Goal: Information Seeking & Learning: Learn about a topic

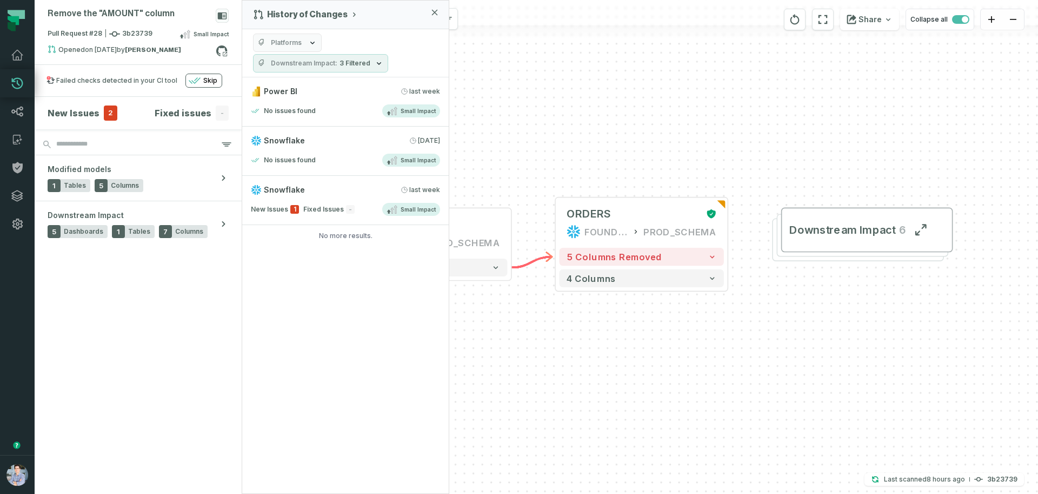
click at [400, 324] on div "History of Changes Platforms Downstream Impact 3 Filtered Power BI [DATE] 11:01…" at bounding box center [346, 247] width 208 height 494
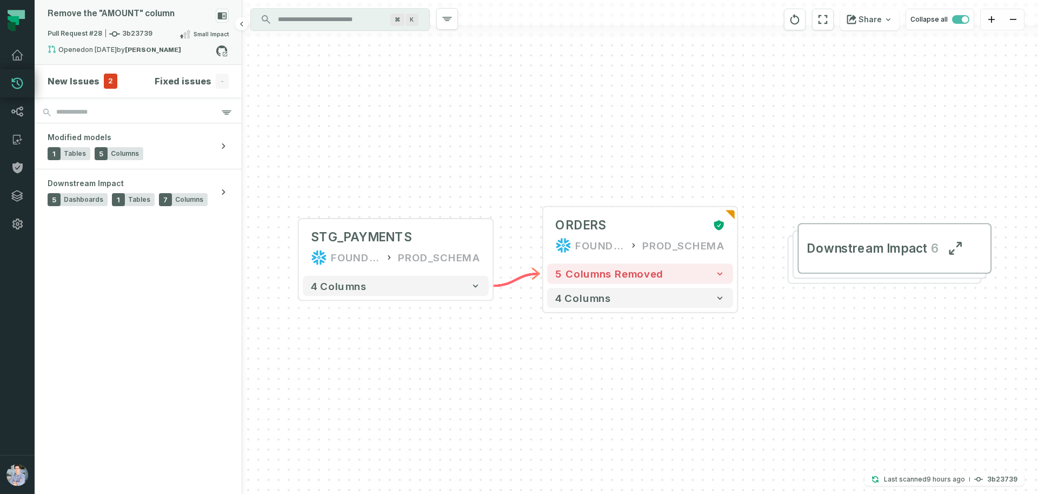
click at [201, 23] on div "Remove the "AMOUNT" column" at bounding box center [138, 18] width 181 height 19
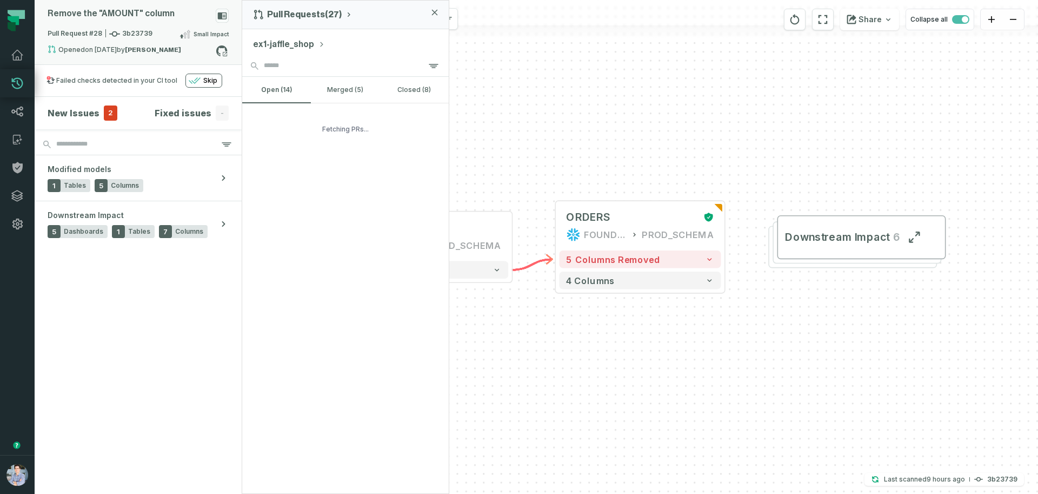
click at [228, 21] on icon at bounding box center [222, 16] width 13 height 14
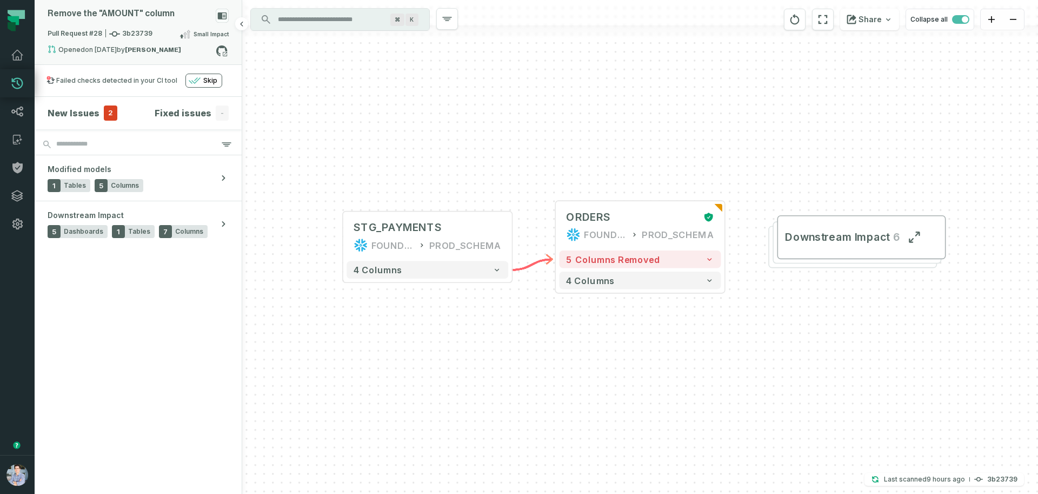
click at [219, 18] on icon at bounding box center [222, 15] width 9 height 7
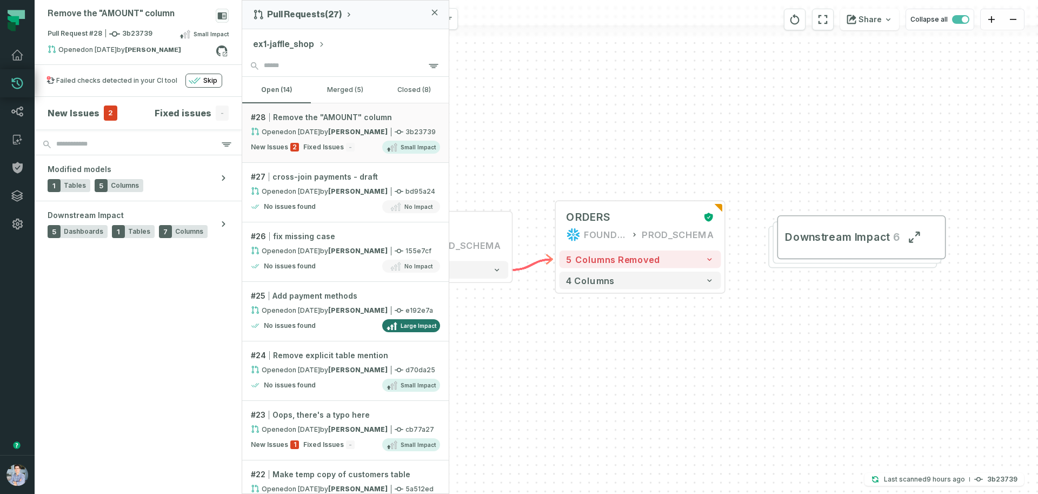
click at [301, 29] on div "ex1-jaffle_shop" at bounding box center [345, 42] width 207 height 26
click at [305, 25] on div "Pull Requests (27)" at bounding box center [345, 15] width 207 height 29
click at [286, 14] on button "Pull Requests (27)" at bounding box center [303, 14] width 100 height 11
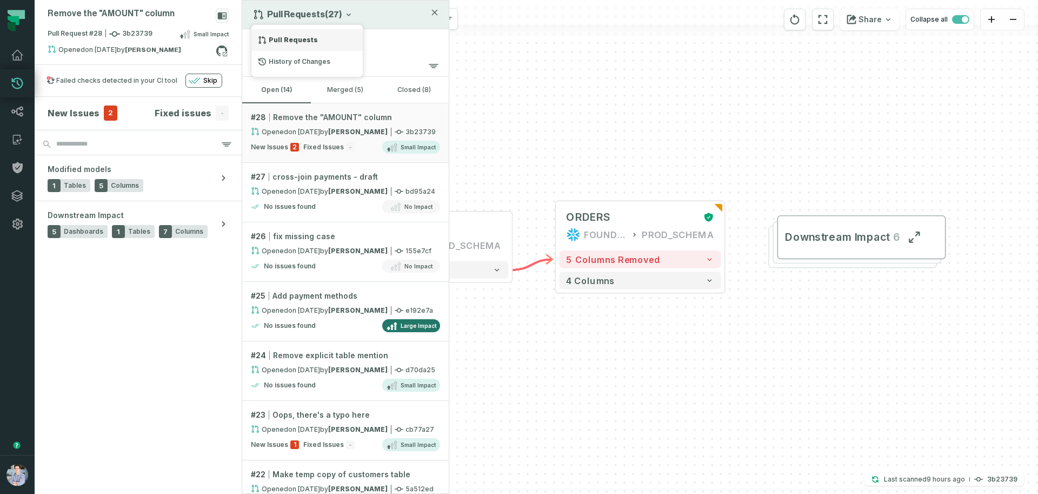
click at [305, 47] on div "Pull Requests" at bounding box center [306, 40] width 111 height 22
click at [295, 14] on button "Pull Requests (27)" at bounding box center [303, 14] width 100 height 11
click at [301, 59] on div "History of Changes" at bounding box center [306, 62] width 111 height 22
